Goal: Obtain resource: Obtain resource

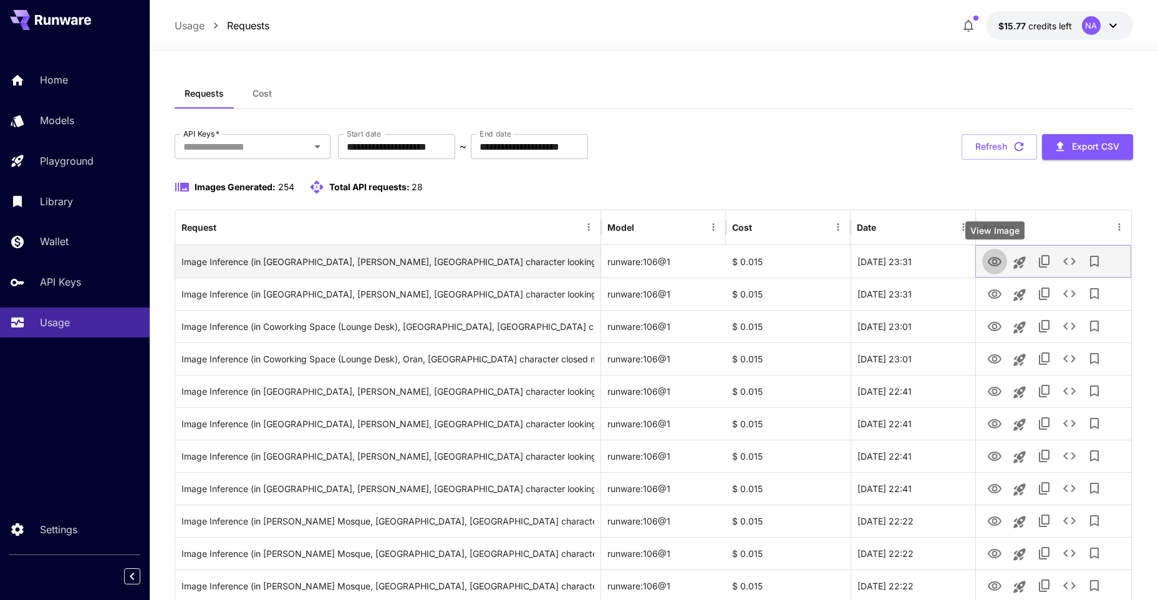
click at [992, 265] on icon "View Image" at bounding box center [995, 261] width 14 height 9
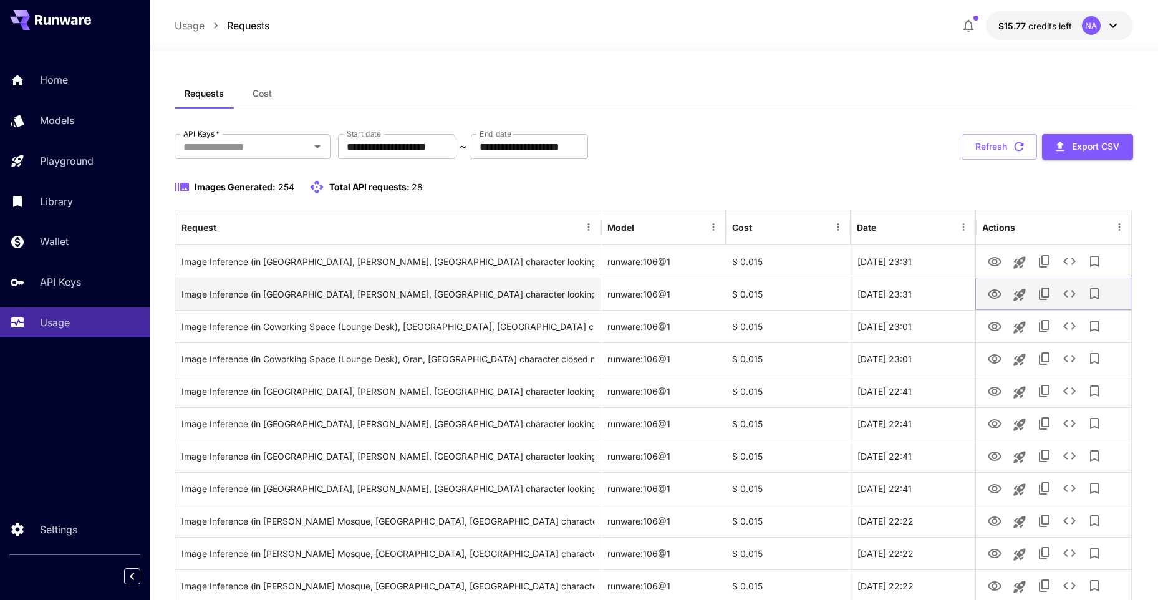
click at [990, 293] on icon "View Image" at bounding box center [994, 294] width 15 height 15
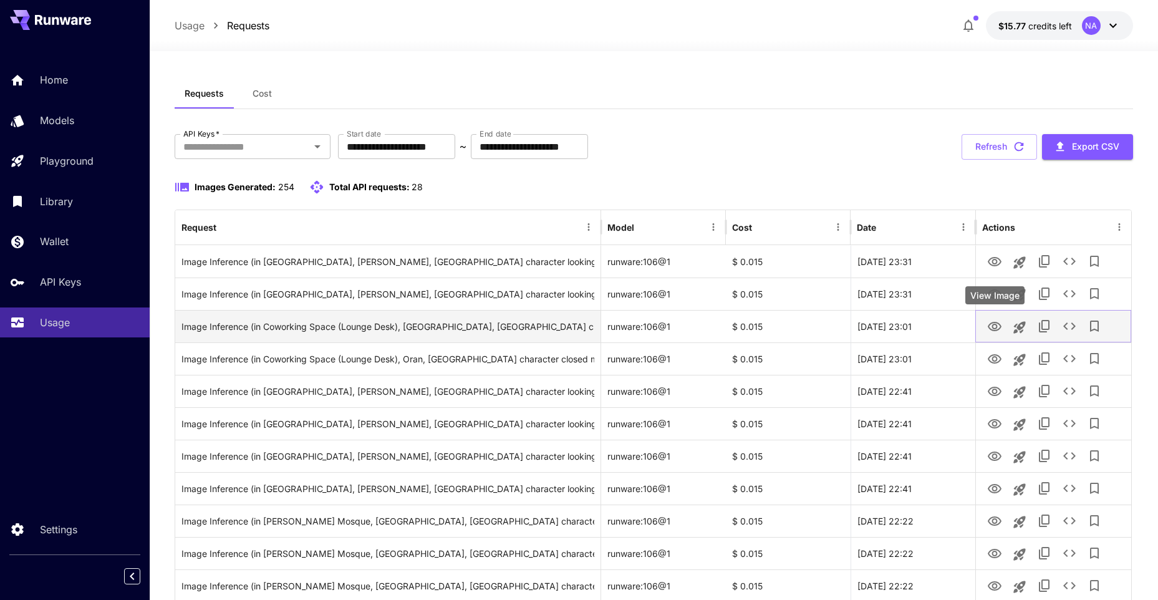
click at [998, 331] on icon "View Image" at bounding box center [994, 326] width 15 height 15
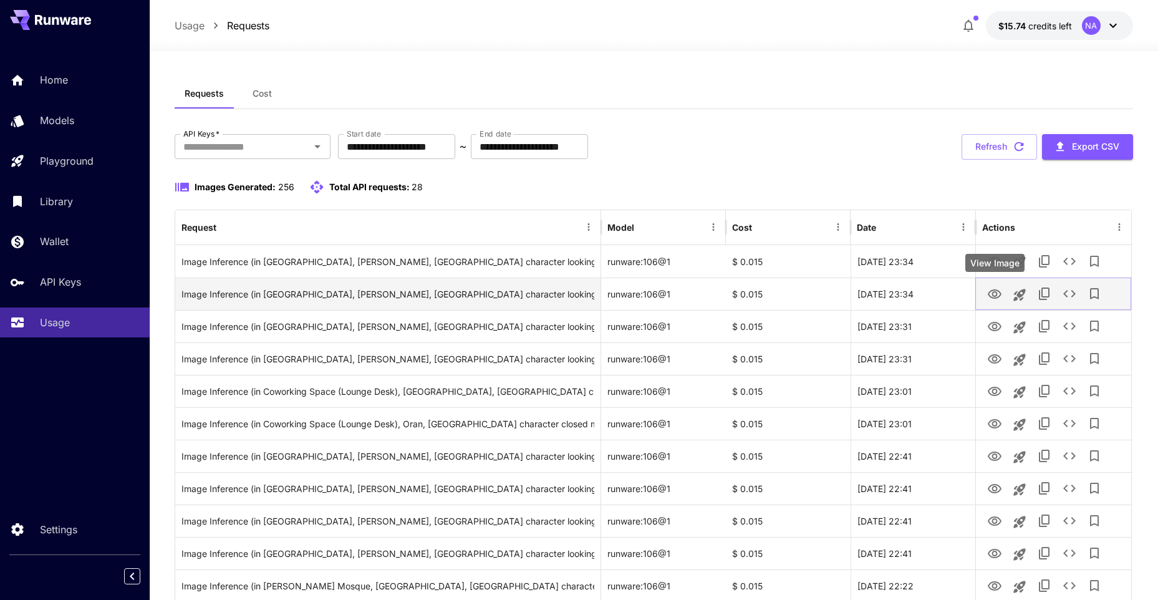
click at [993, 296] on icon "View Image" at bounding box center [995, 293] width 14 height 9
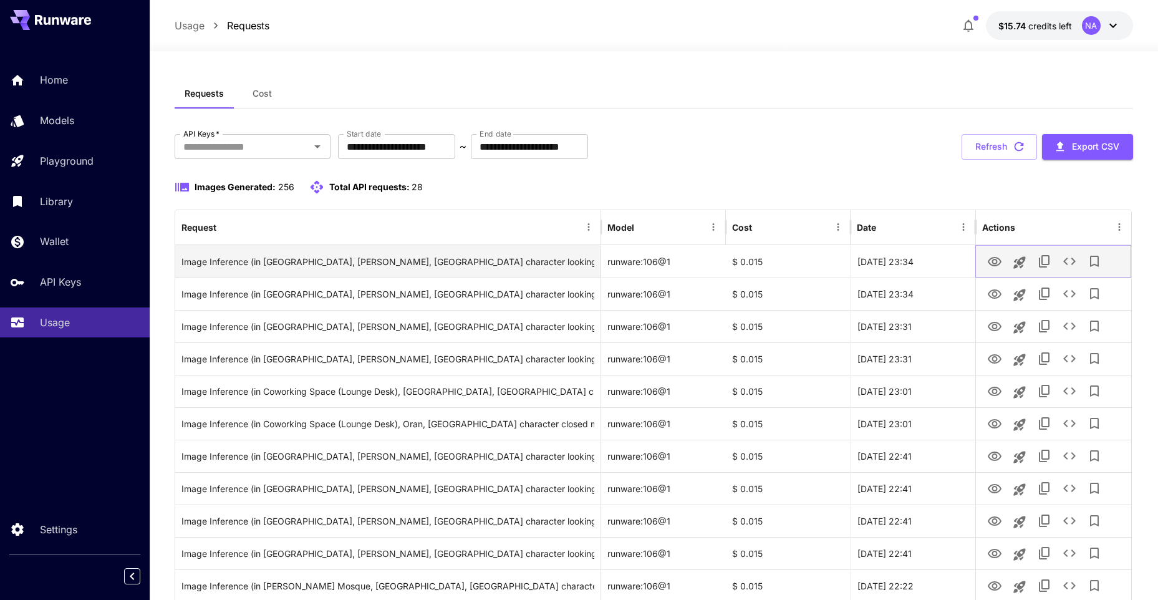
click at [993, 264] on icon "View Image" at bounding box center [994, 261] width 15 height 15
click at [999, 259] on icon "View Image" at bounding box center [995, 261] width 14 height 9
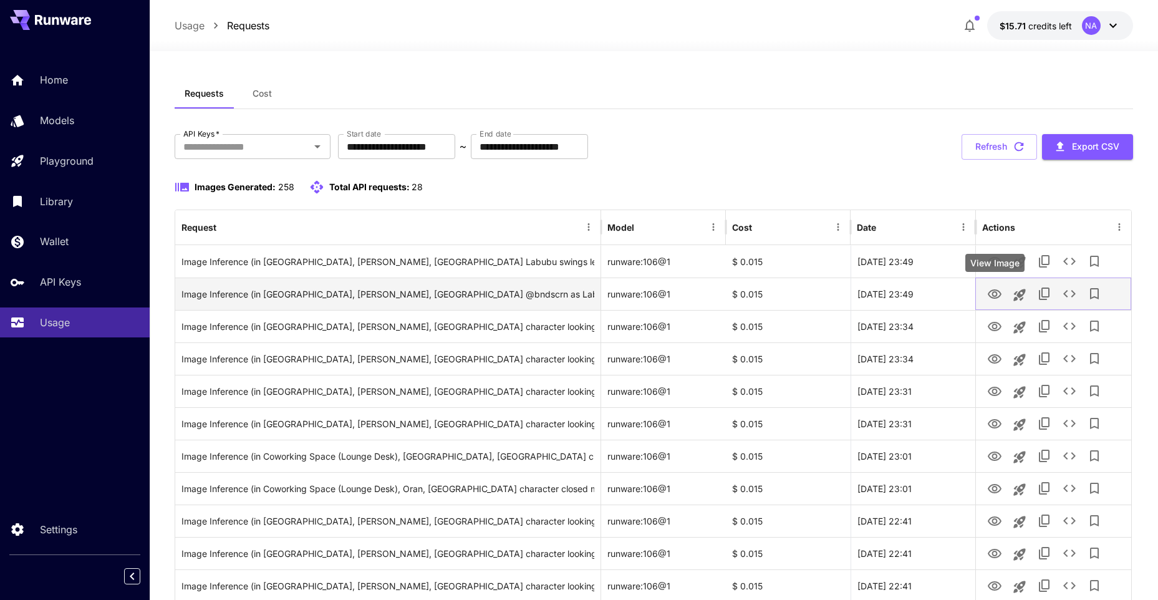
click at [998, 288] on icon "View Image" at bounding box center [994, 294] width 15 height 15
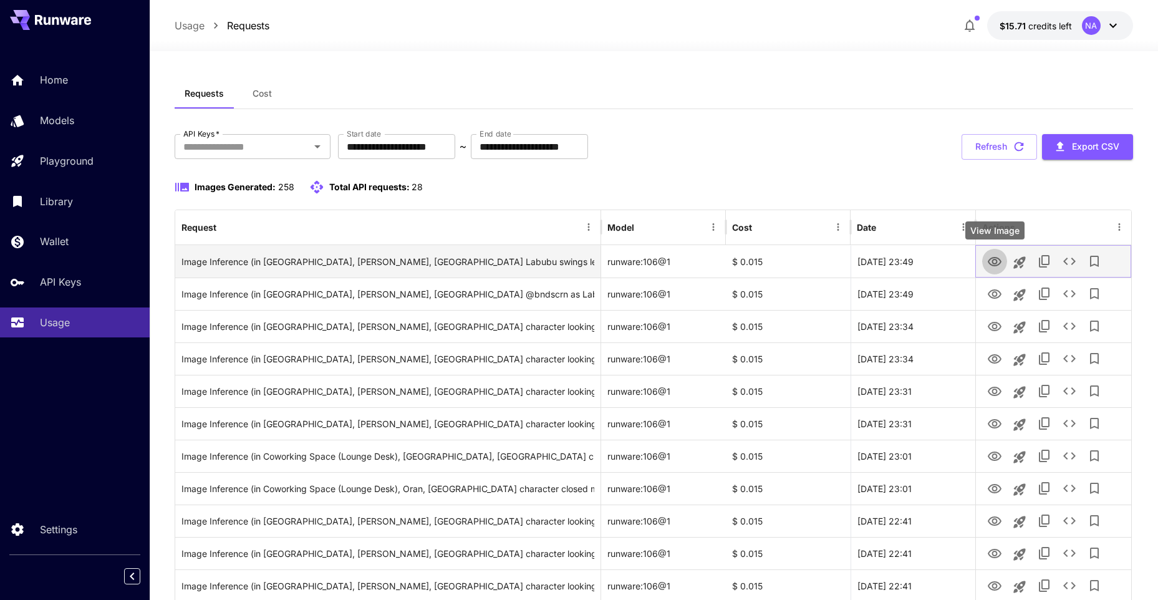
click at [997, 254] on icon "View Image" at bounding box center [994, 261] width 15 height 15
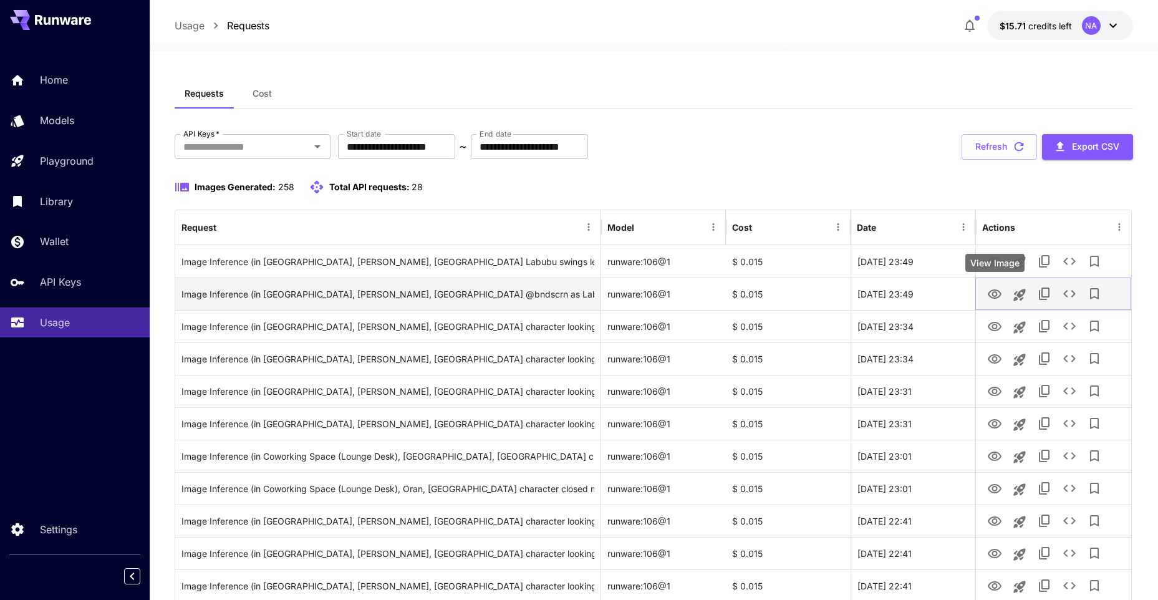
click at [997, 294] on icon "View Image" at bounding box center [995, 293] width 14 height 9
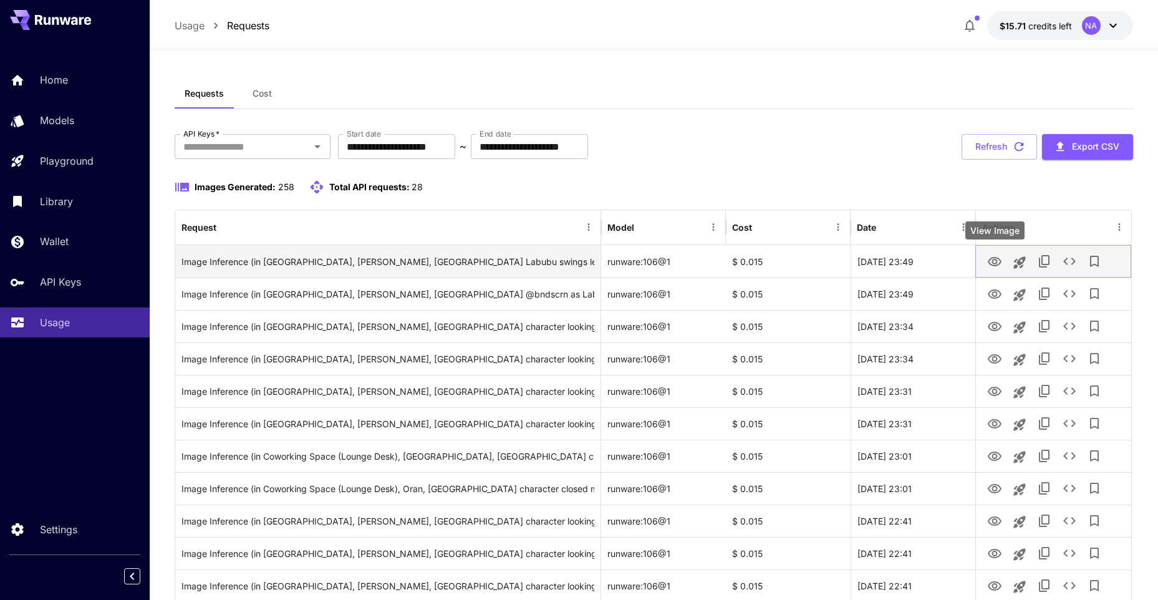
click at [996, 265] on icon "View Image" at bounding box center [995, 261] width 14 height 9
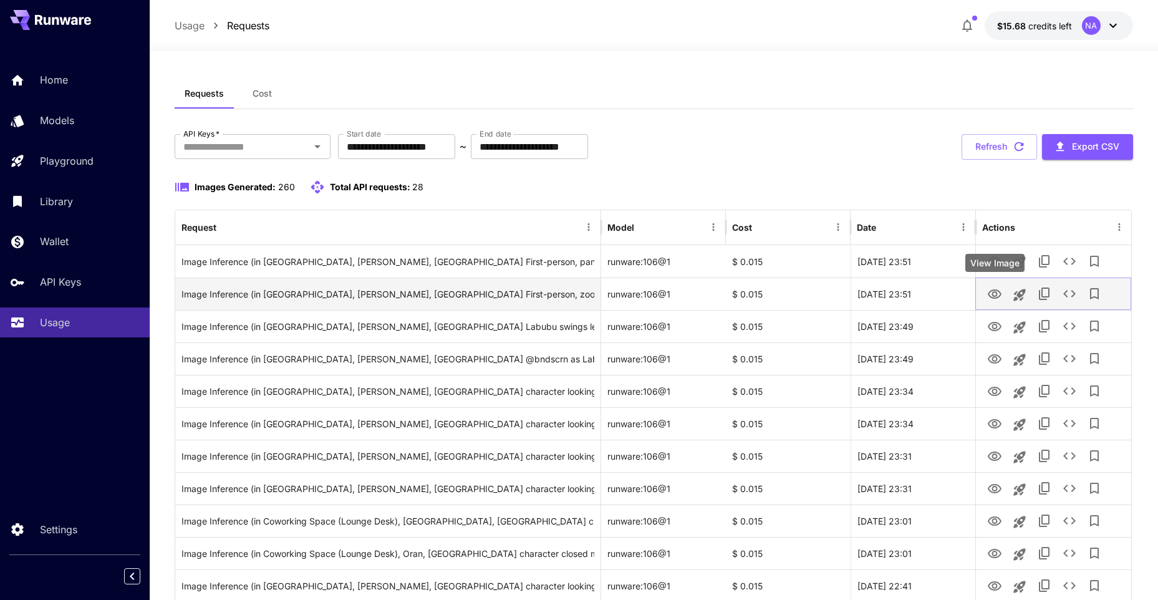
click at [991, 298] on icon "View Image" at bounding box center [994, 294] width 15 height 15
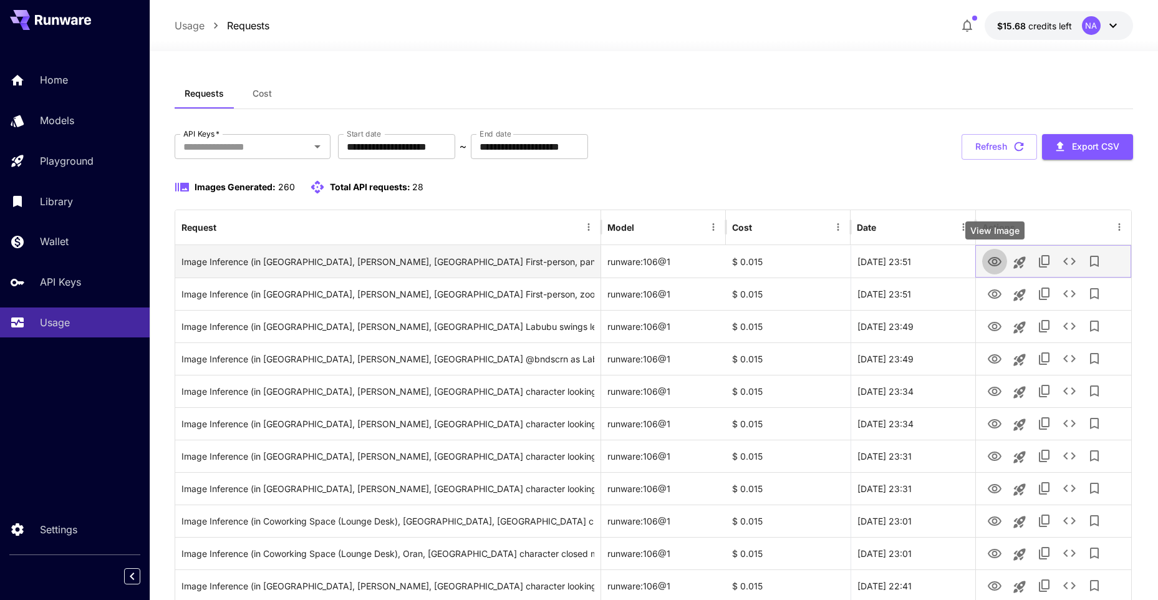
click at [986, 263] on button "View Image" at bounding box center [994, 261] width 25 height 26
click at [992, 261] on icon "View Image" at bounding box center [994, 261] width 15 height 15
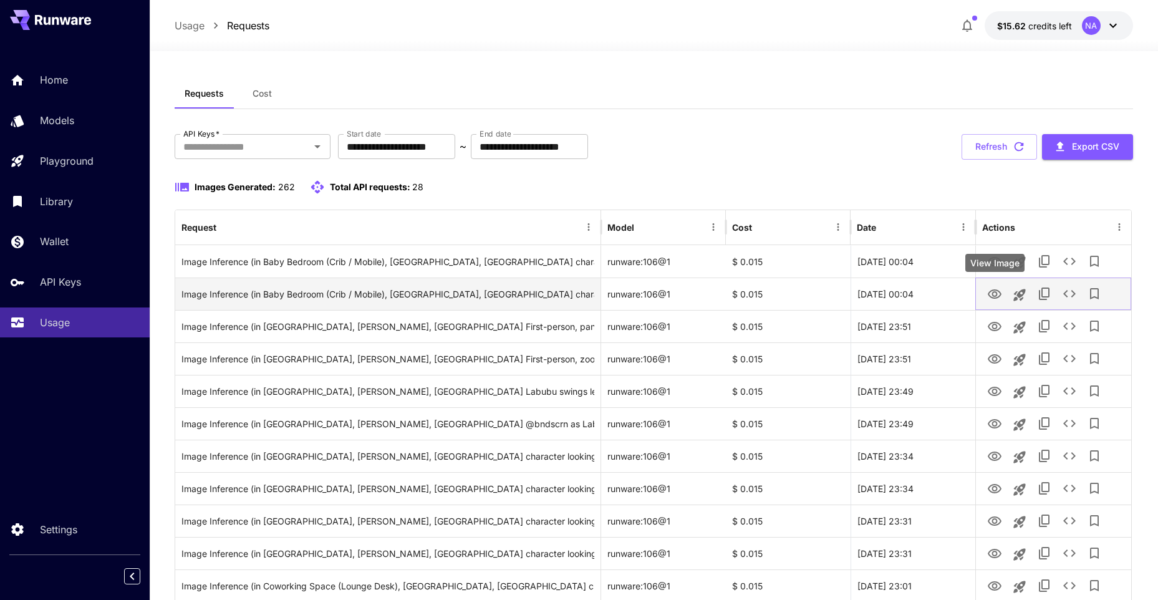
click at [994, 296] on icon "View Image" at bounding box center [995, 293] width 14 height 9
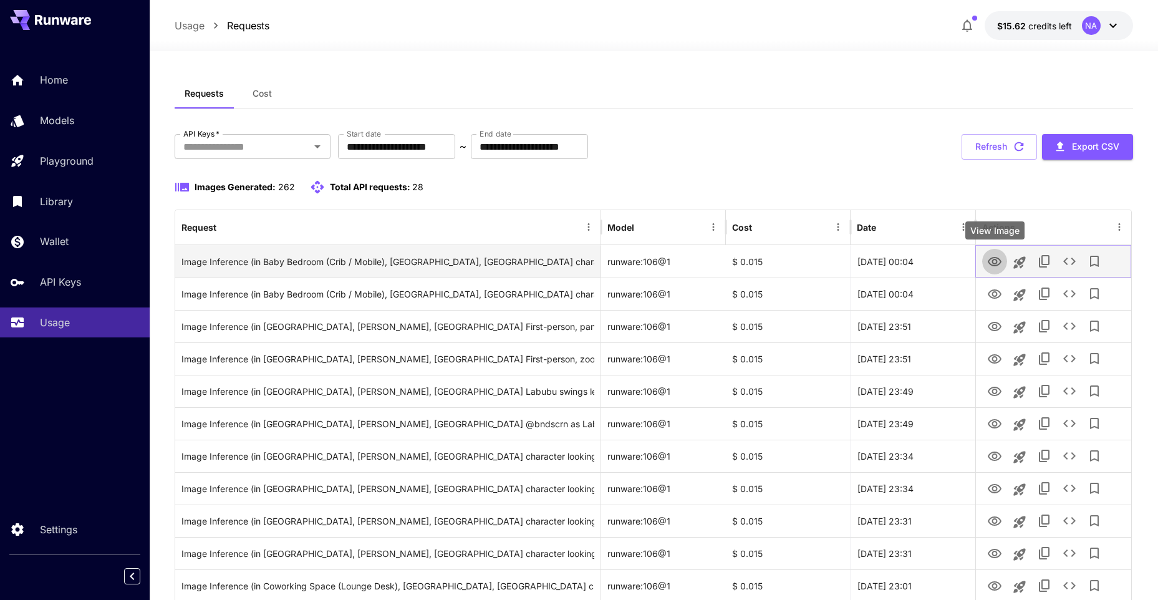
click at [1000, 261] on icon "View Image" at bounding box center [995, 261] width 14 height 9
